Goal: Information Seeking & Learning: Find specific page/section

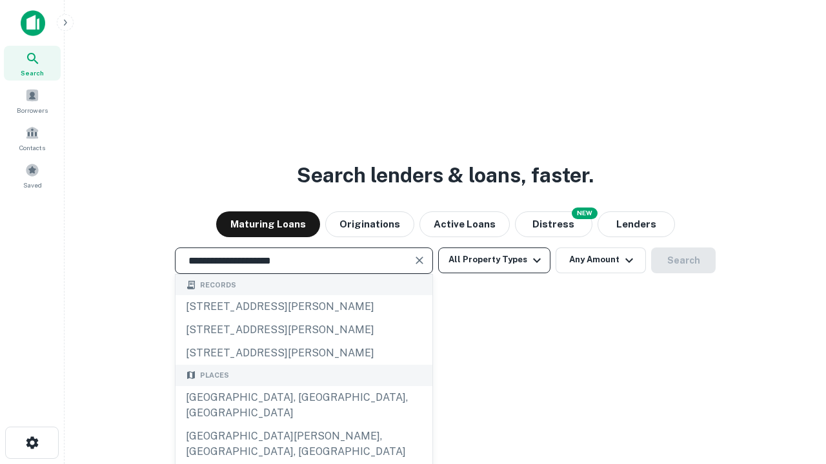
click at [303, 425] on div "[GEOGRAPHIC_DATA], [GEOGRAPHIC_DATA], [GEOGRAPHIC_DATA]" at bounding box center [303, 405] width 257 height 39
click at [494, 260] on button "All Property Types" at bounding box center [494, 261] width 112 height 26
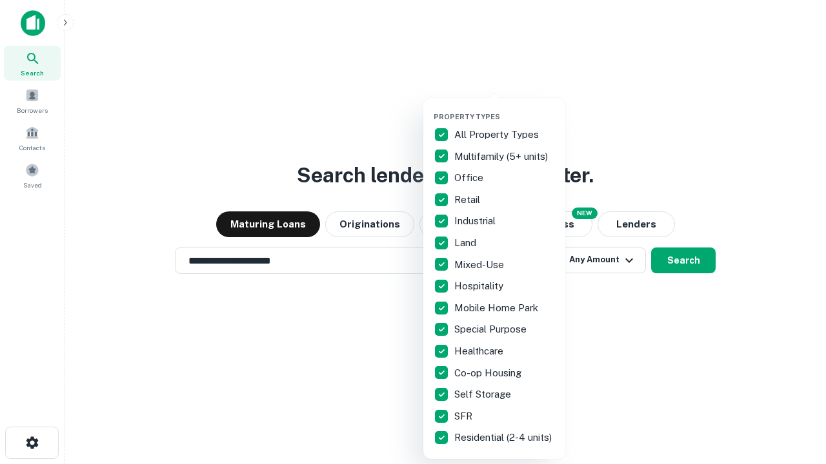
type input "**********"
click at [504, 108] on button "button" at bounding box center [504, 108] width 142 height 1
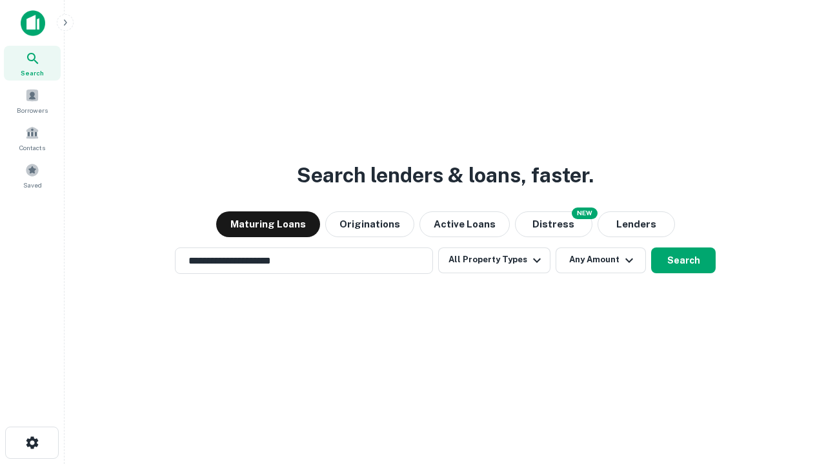
scroll to position [20, 0]
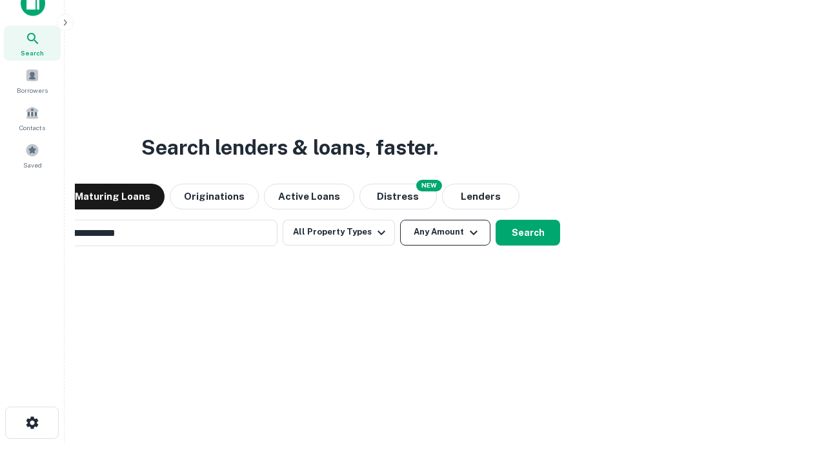
click at [400, 220] on button "Any Amount" at bounding box center [445, 233] width 90 height 26
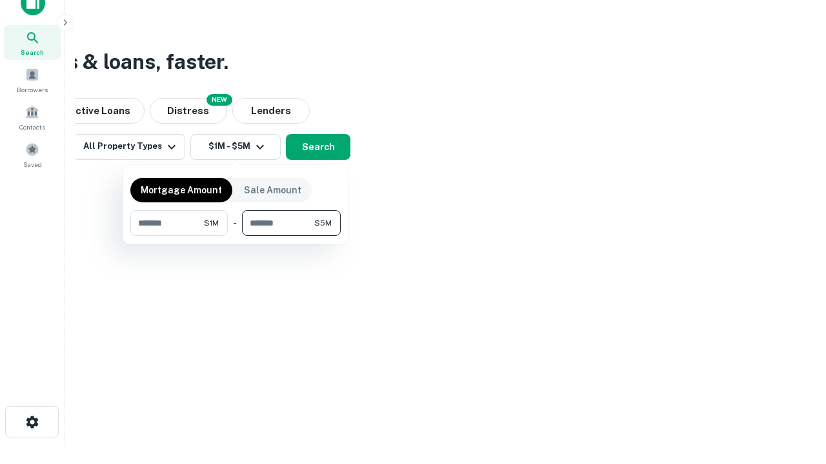
type input "*******"
click at [235, 236] on button "button" at bounding box center [235, 236] width 210 height 1
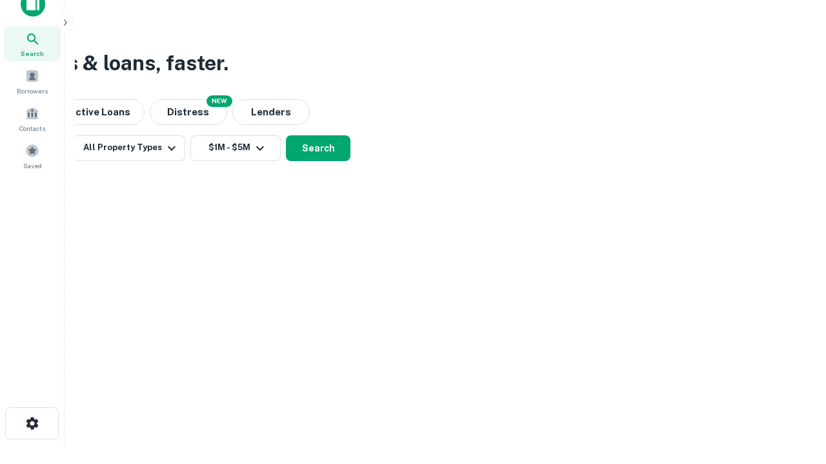
scroll to position [8, 238]
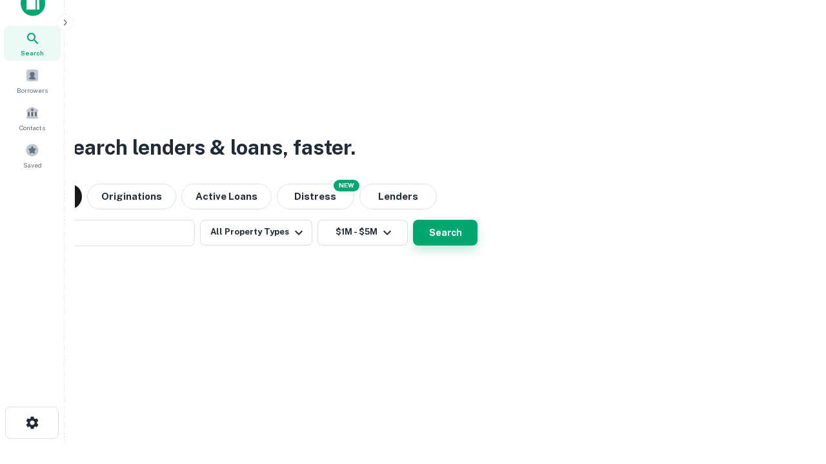
click at [413, 220] on button "Search" at bounding box center [445, 233] width 65 height 26
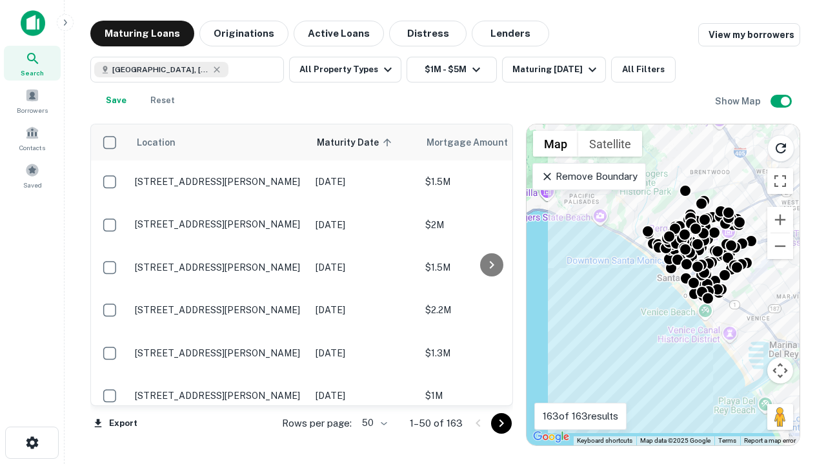
click at [372, 423] on body "Search Borrowers Contacts Saved Maturing Loans Originations Active Loans Distre…" at bounding box center [413, 232] width 826 height 464
click at [373, 391] on li "25" at bounding box center [372, 390] width 37 height 23
